Goal: Information Seeking & Learning: Learn about a topic

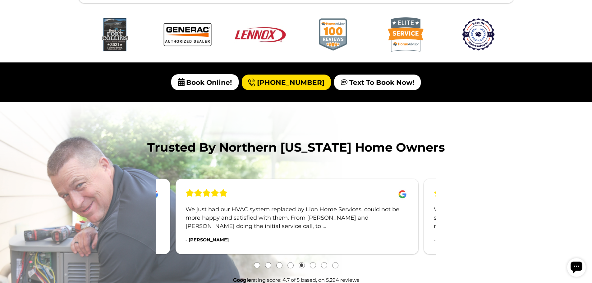
scroll to position [464, 0]
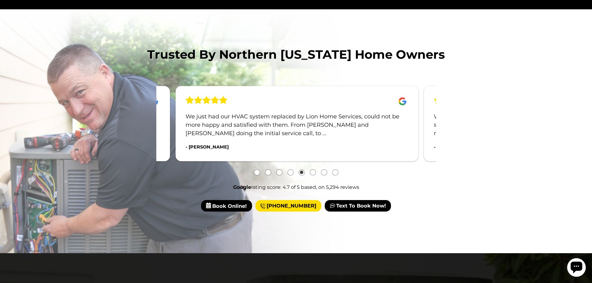
scroll to position [564, 0]
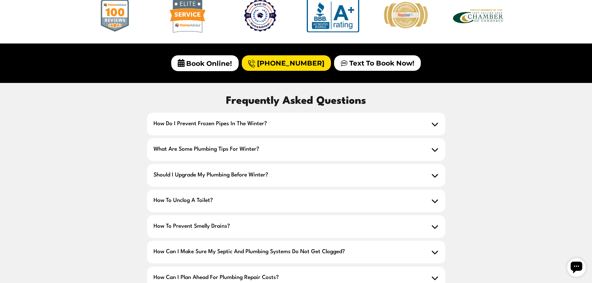
scroll to position [440, 0]
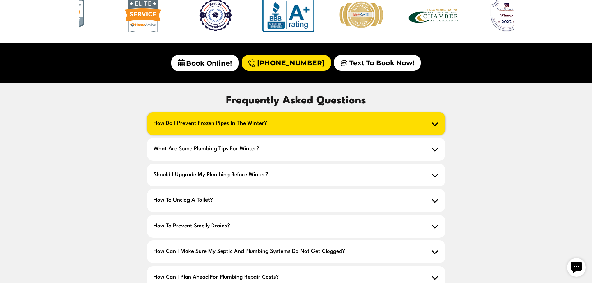
click at [432, 123] on icon at bounding box center [435, 124] width 6 height 4
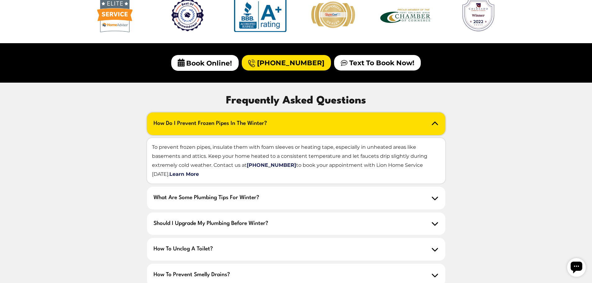
click at [116, 101] on div "Frequently Asked Questions How do I prevent frozen pipes in the winter? To prev…" at bounding box center [296, 230] width 497 height 275
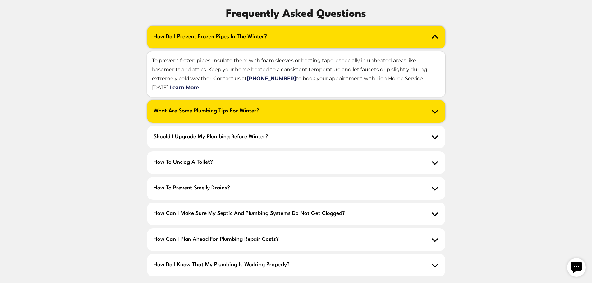
scroll to position [527, 0]
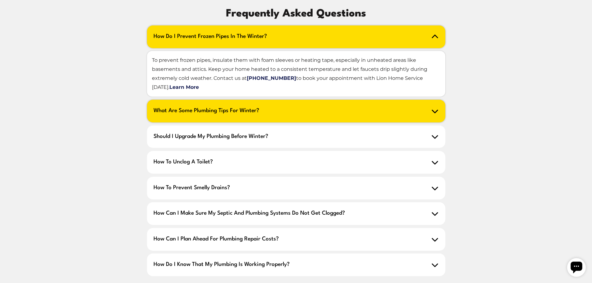
click at [432, 112] on icon at bounding box center [434, 110] width 7 height 7
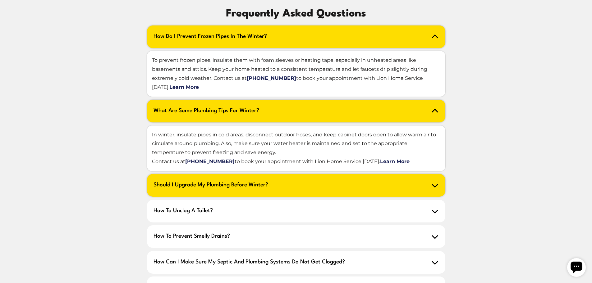
click at [440, 186] on span "Should I upgrade my plumbing before winter?" at bounding box center [296, 185] width 298 height 23
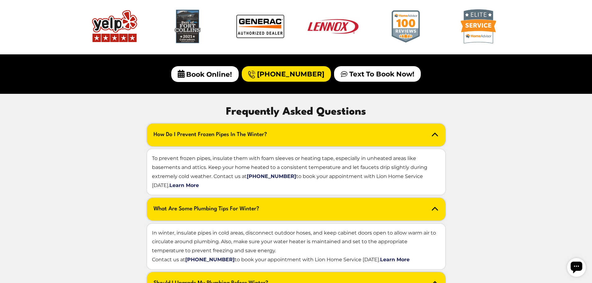
scroll to position [429, 0]
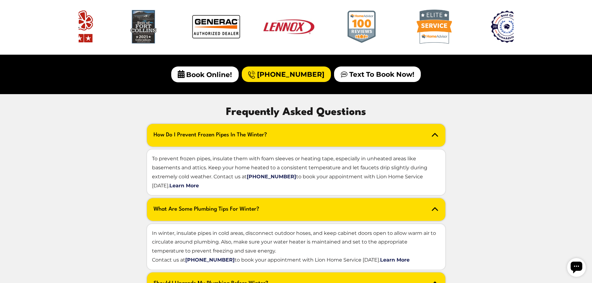
click at [433, 135] on icon at bounding box center [435, 135] width 6 height 4
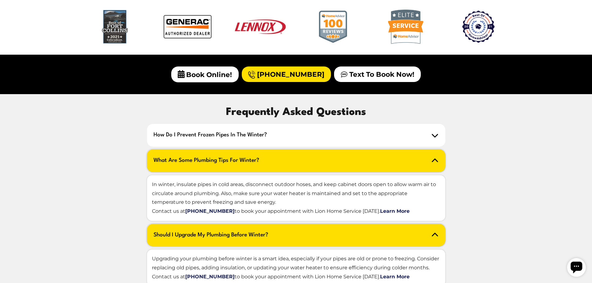
click at [436, 164] on icon at bounding box center [434, 160] width 7 height 7
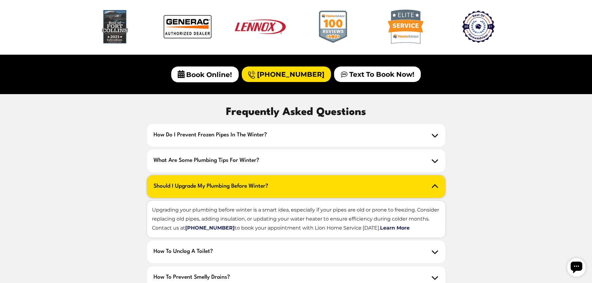
click at [435, 186] on icon at bounding box center [434, 186] width 7 height 7
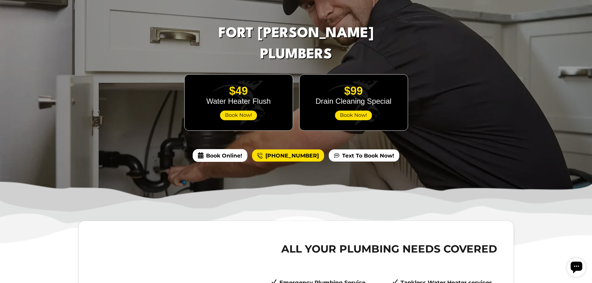
scroll to position [0, 0]
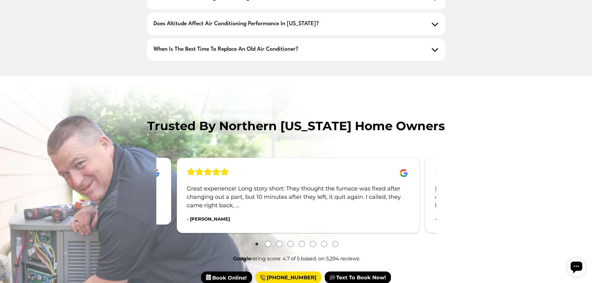
scroll to position [635, 0]
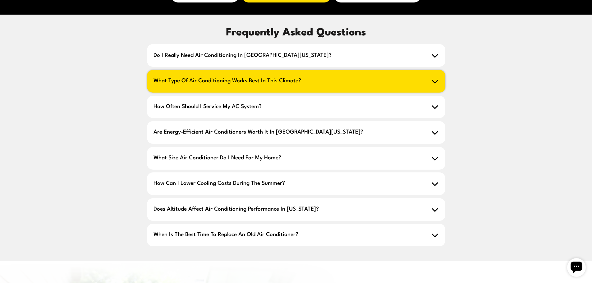
click at [436, 78] on icon at bounding box center [434, 81] width 7 height 7
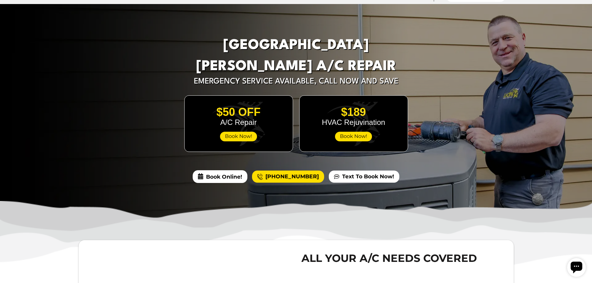
scroll to position [0, 0]
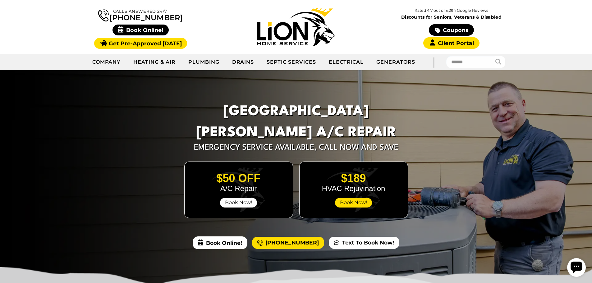
click at [237, 198] on span "Book Now!" at bounding box center [238, 203] width 37 height 10
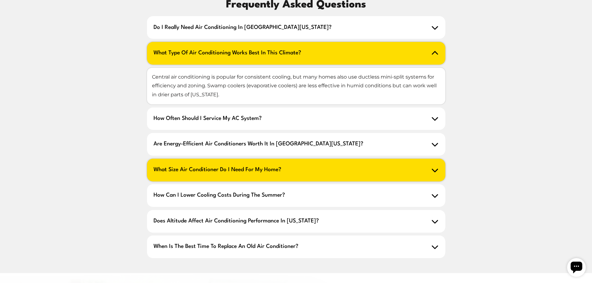
scroll to position [541, 0]
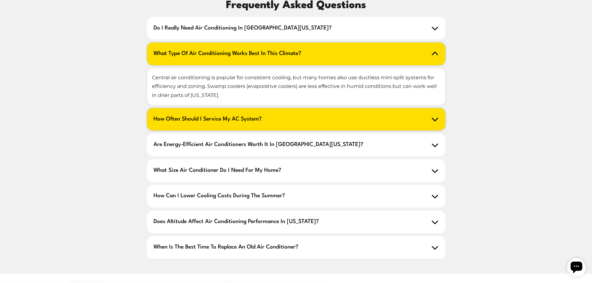
click at [436, 118] on icon at bounding box center [435, 120] width 6 height 4
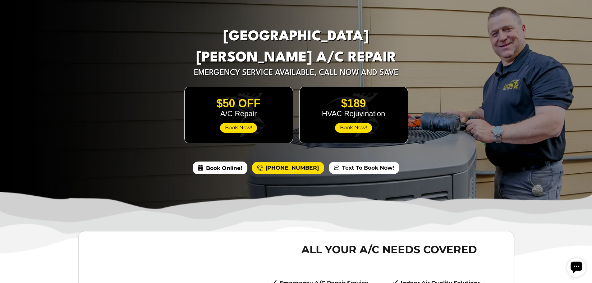
scroll to position [0, 0]
